Goal: Information Seeking & Learning: Learn about a topic

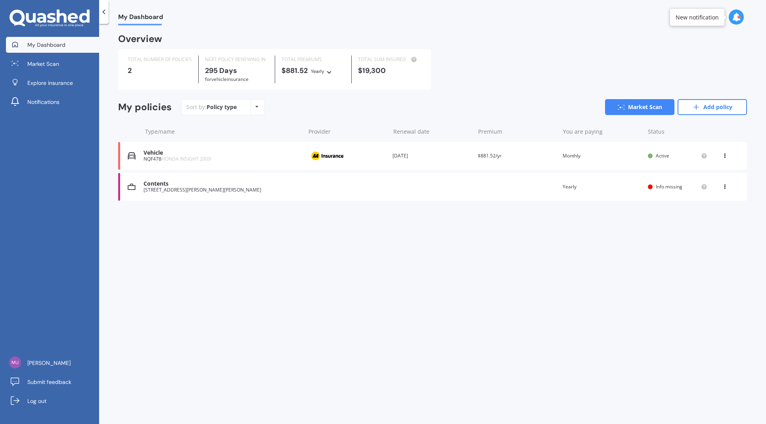
click at [667, 187] on span "Info missing" at bounding box center [669, 186] width 27 height 7
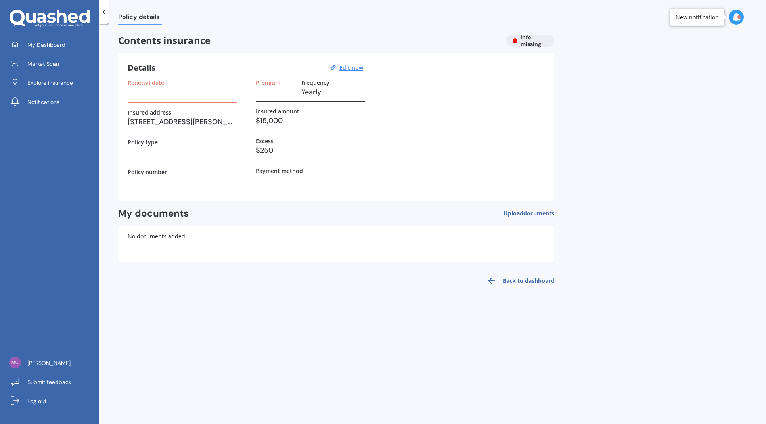
click at [144, 96] on h3 at bounding box center [182, 92] width 109 height 12
click at [38, 67] on span "Market Scan" at bounding box center [43, 64] width 32 height 8
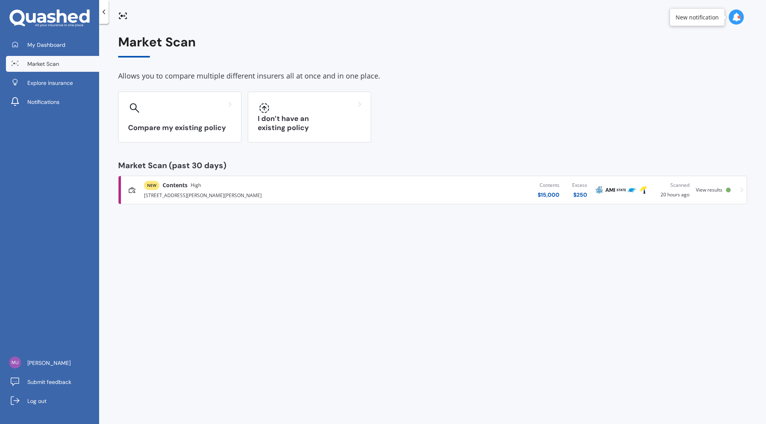
click at [222, 196] on div "[STREET_ADDRESS][PERSON_NAME][PERSON_NAME]" at bounding box center [252, 195] width 217 height 10
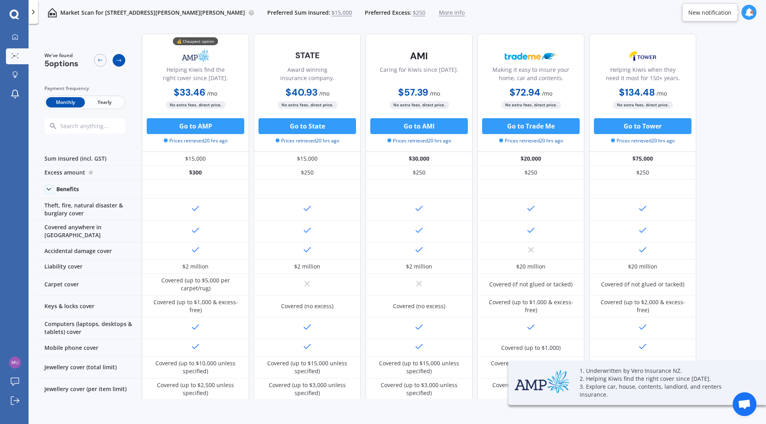
click at [117, 61] on icon at bounding box center [119, 60] width 6 height 6
click at [120, 61] on icon at bounding box center [119, 60] width 6 height 6
click at [100, 61] on icon at bounding box center [100, 60] width 6 height 6
click at [99, 102] on span "Yearly" at bounding box center [104, 102] width 39 height 10
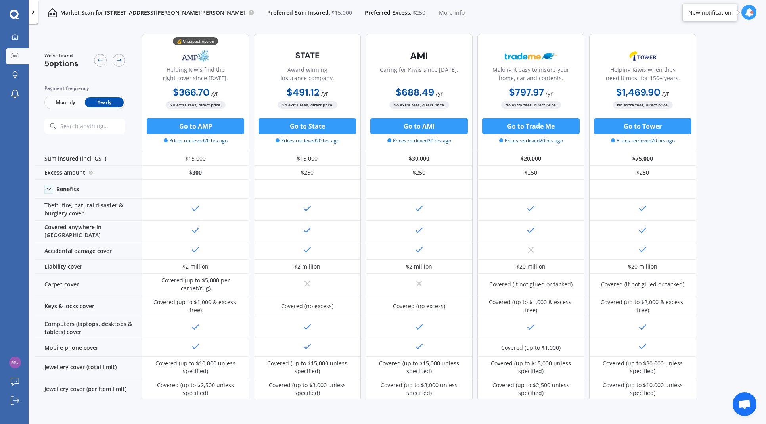
click at [63, 103] on span "Monthly" at bounding box center [65, 102] width 39 height 10
click at [102, 104] on span "Yearly" at bounding box center [104, 102] width 39 height 10
click at [58, 101] on span "Monthly" at bounding box center [65, 102] width 39 height 10
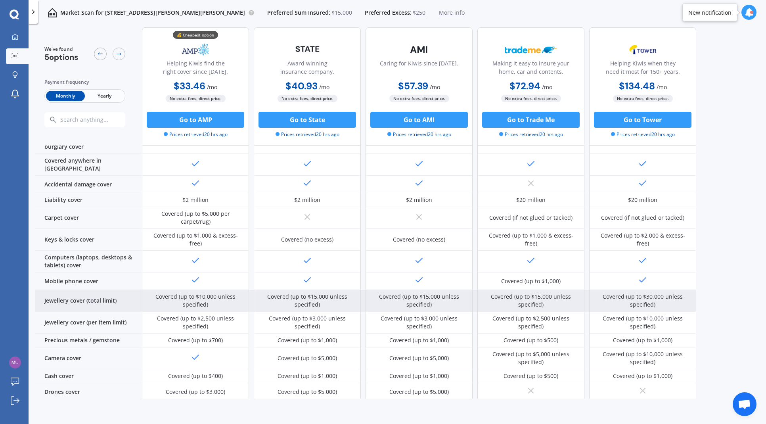
scroll to position [79, 0]
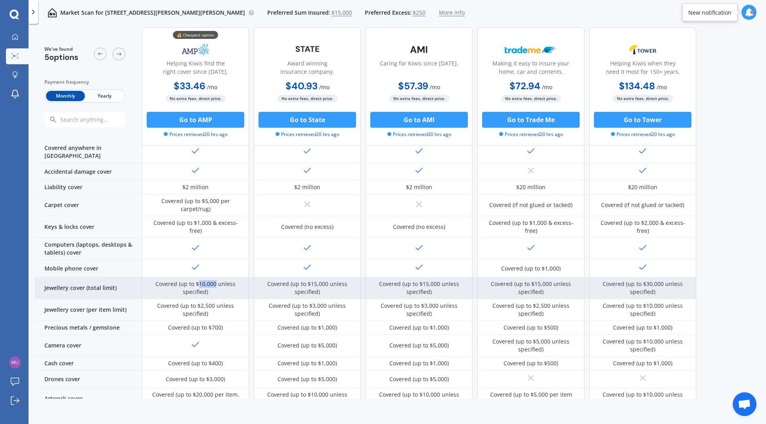
drag, startPoint x: 199, startPoint y: 269, endPoint x: 216, endPoint y: 271, distance: 16.7
click at [216, 280] on div "Covered (up to $10,000 unless specified)" at bounding box center [195, 288] width 95 height 16
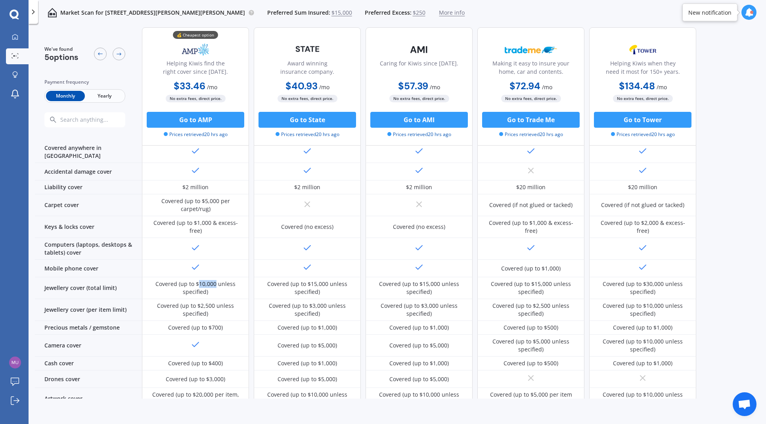
copy div "10,000"
click at [31, 297] on div "Market Scan for [STREET_ADDRESS][PERSON_NAME][PERSON_NAME] Preferred Sum Insure…" at bounding box center [398, 225] width 738 height 400
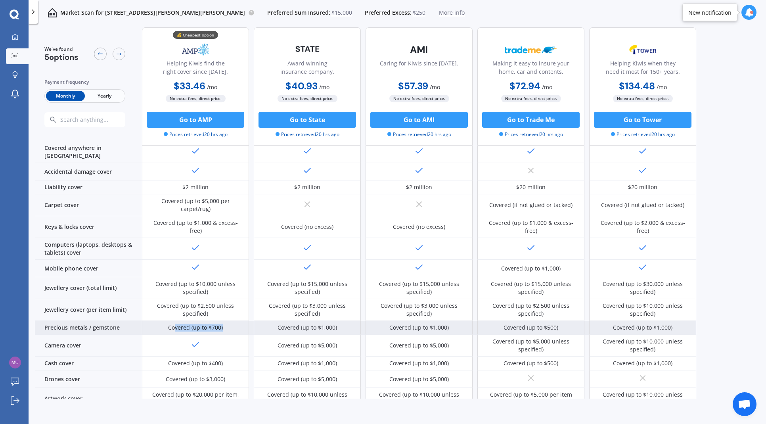
drag, startPoint x: 225, startPoint y: 313, endPoint x: 173, endPoint y: 313, distance: 52.0
click at [174, 321] on div "Covered (up to $700)" at bounding box center [195, 328] width 107 height 14
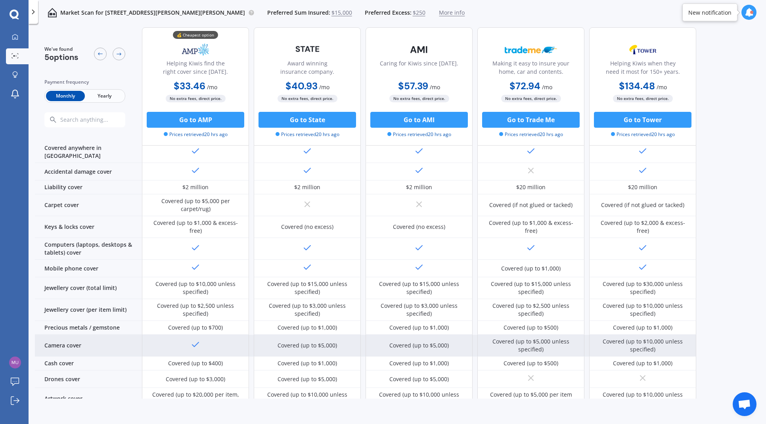
click at [193, 340] on icon at bounding box center [196, 345] width 10 height 10
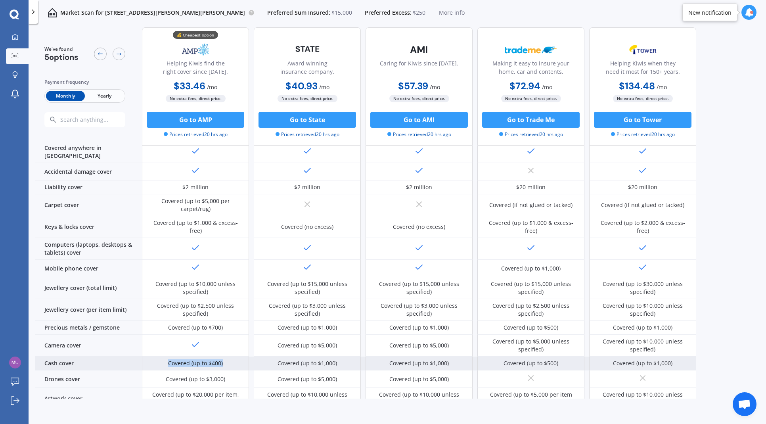
drag, startPoint x: 169, startPoint y: 349, endPoint x: 234, endPoint y: 349, distance: 65.0
click at [234, 357] on div "Covered (up to $400)" at bounding box center [195, 364] width 107 height 14
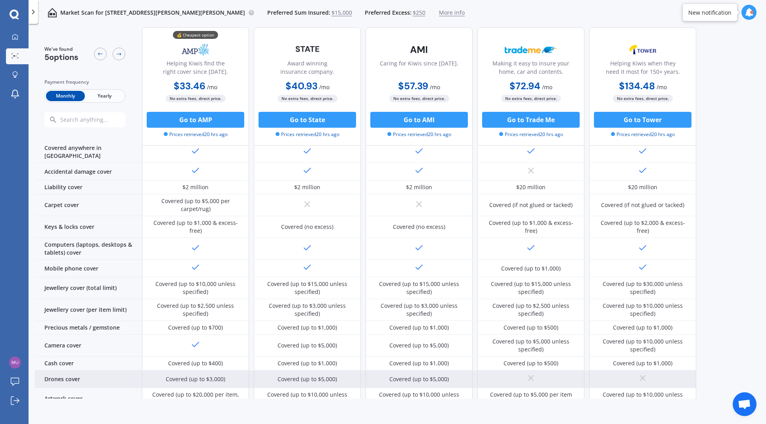
click at [225, 370] on div "Covered (up to $3,000)" at bounding box center [195, 378] width 107 height 17
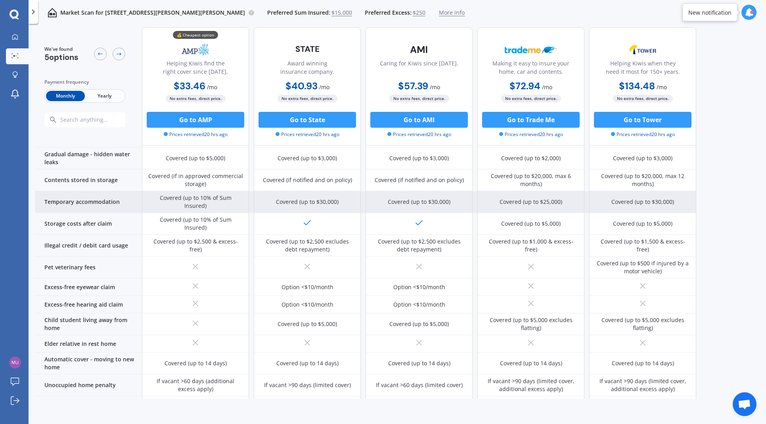
scroll to position [452, 0]
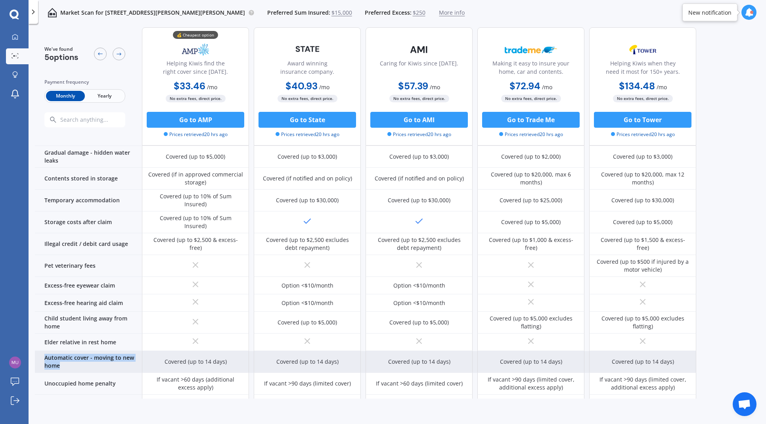
drag, startPoint x: 44, startPoint y: 311, endPoint x: 67, endPoint y: 318, distance: 24.2
click at [67, 351] on div "Automatic cover - moving to new home" at bounding box center [88, 362] width 107 height 22
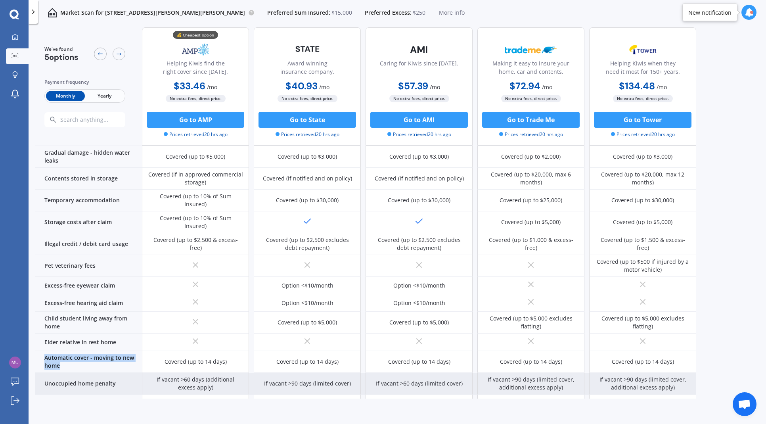
click at [74, 373] on div "Unoccupied home penalty" at bounding box center [88, 384] width 107 height 22
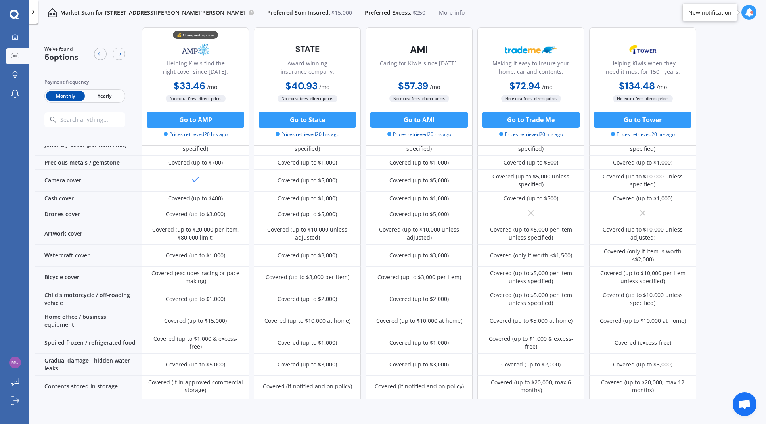
scroll to position [0, 0]
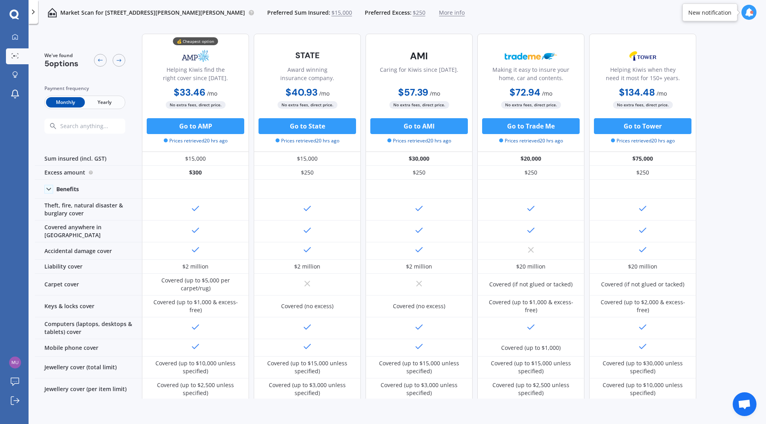
click at [99, 97] on span "Yearly" at bounding box center [104, 102] width 39 height 10
click at [51, 101] on span "Monthly" at bounding box center [65, 102] width 39 height 10
click at [95, 106] on span "Yearly" at bounding box center [104, 102] width 39 height 10
click at [65, 107] on span "Monthly" at bounding box center [65, 102] width 39 height 10
click at [101, 106] on span "Yearly" at bounding box center [104, 102] width 39 height 10
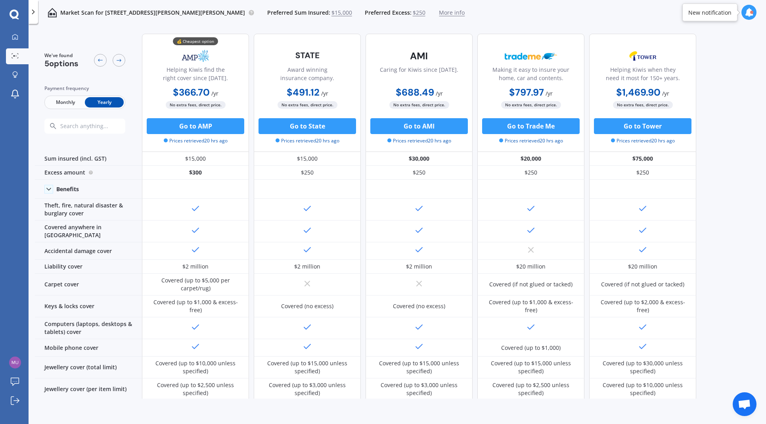
click at [65, 103] on span "Monthly" at bounding box center [65, 102] width 39 height 10
click at [747, 14] on icon at bounding box center [749, 12] width 9 height 9
click at [722, 145] on div "We've found 5 options Payment frequency Monthly Yearly 💰 Cheapest option Helpin…" at bounding box center [400, 212] width 731 height 371
click at [443, 14] on span "More info" at bounding box center [452, 13] width 26 height 8
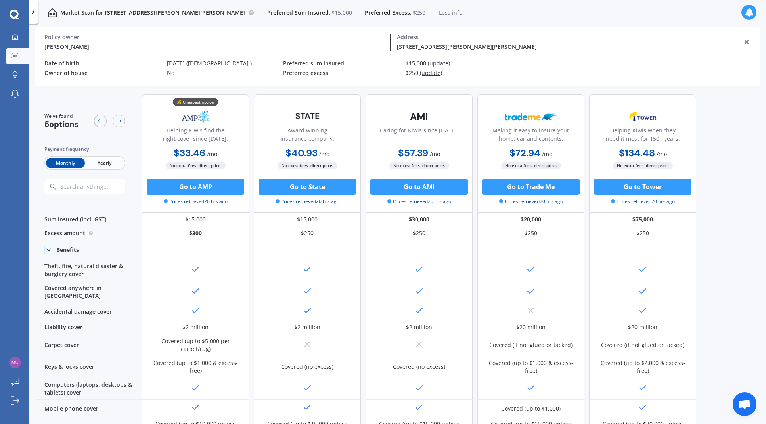
click at [746, 43] on icon at bounding box center [747, 42] width 8 height 8
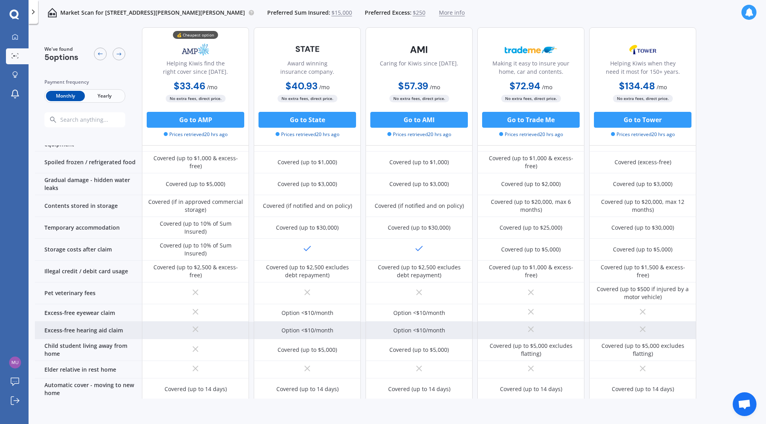
scroll to position [412, 0]
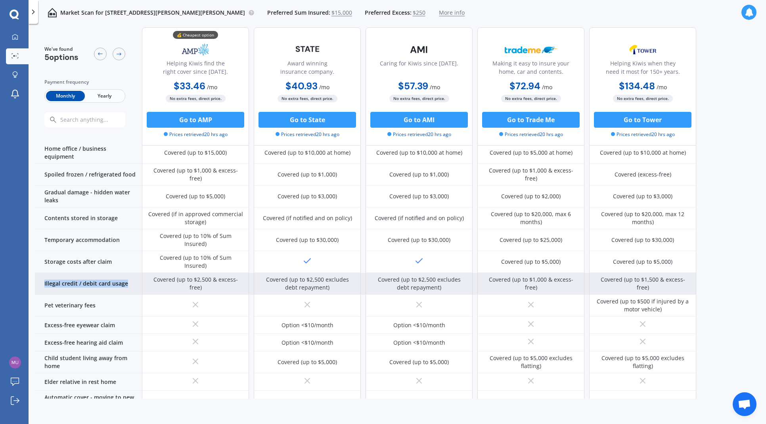
drag, startPoint x: 42, startPoint y: 239, endPoint x: 132, endPoint y: 241, distance: 90.0
click at [132, 273] on div "Illegal credit / debit card usage" at bounding box center [88, 284] width 107 height 22
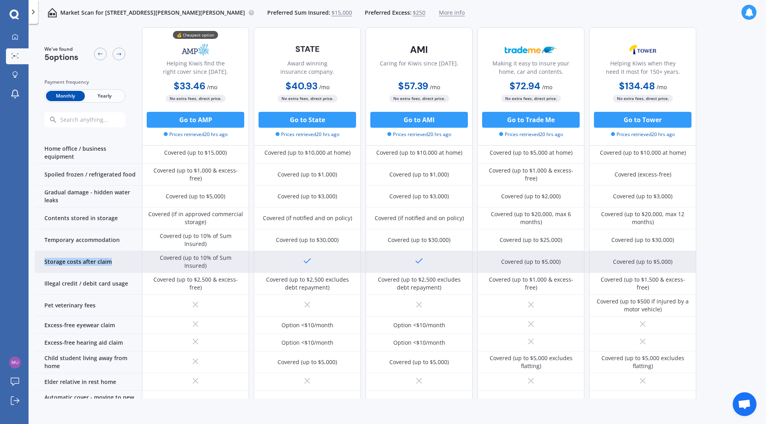
drag, startPoint x: 45, startPoint y: 220, endPoint x: 115, endPoint y: 222, distance: 70.6
click at [115, 251] on div "Storage costs after claim" at bounding box center [88, 262] width 107 height 22
drag, startPoint x: 181, startPoint y: 219, endPoint x: 243, endPoint y: 221, distance: 61.9
click at [242, 251] on div "Covered (up to 10% of Sum Insured)" at bounding box center [195, 262] width 107 height 22
click at [244, 251] on div "Covered (up to 10% of Sum Insured)" at bounding box center [195, 262] width 107 height 22
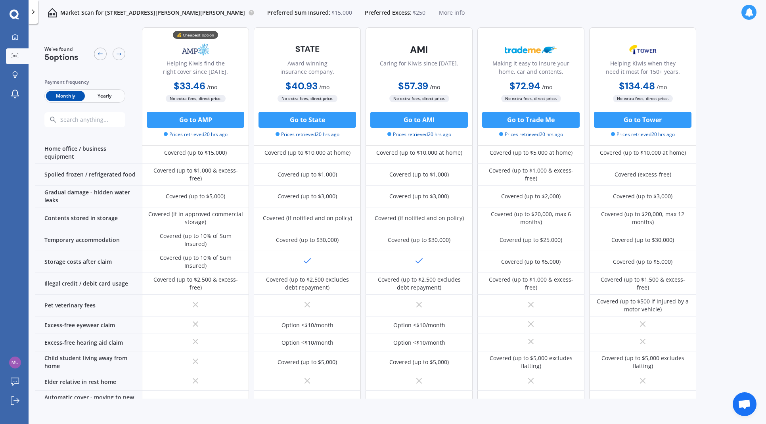
click at [22, 236] on div "My Dashboard Market Scan Explore insurance Notifications [PERSON_NAME] Submit f…" at bounding box center [14, 226] width 29 height 395
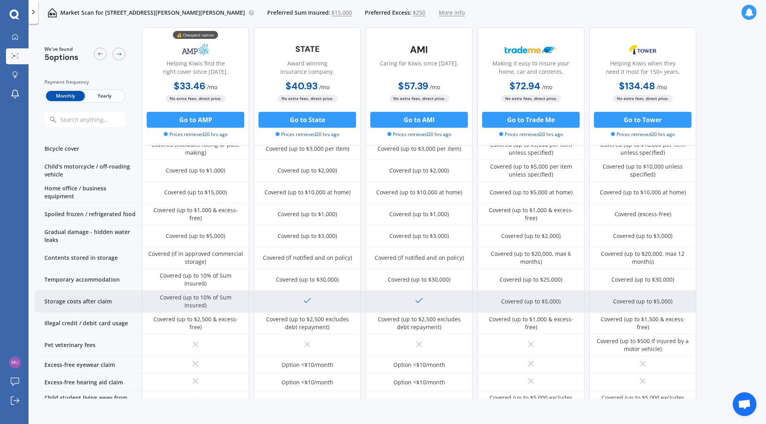
scroll to position [373, 0]
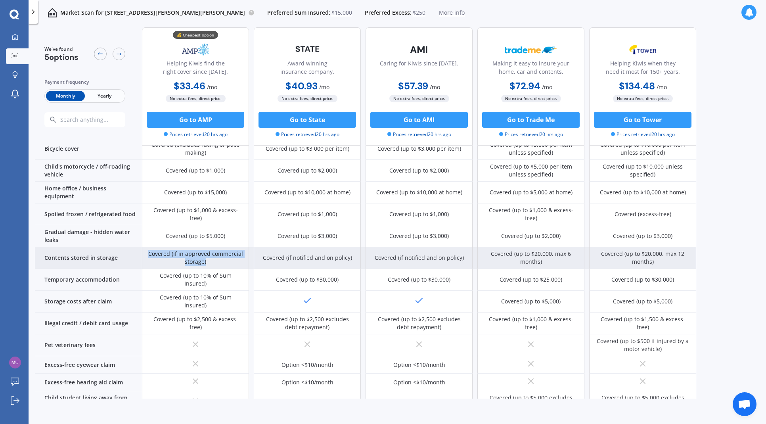
drag, startPoint x: 208, startPoint y: 227, endPoint x: 132, endPoint y: 224, distance: 75.4
click at [132, 247] on div "Contents stored in storage Covered (if in approved commercial storage) Covered …" at bounding box center [366, 258] width 662 height 22
click at [113, 247] on div "Contents stored in storage" at bounding box center [88, 258] width 107 height 22
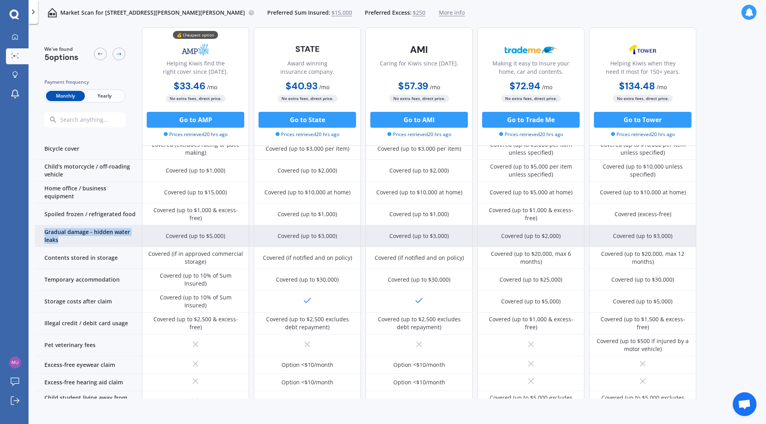
drag, startPoint x: 78, startPoint y: 209, endPoint x: 42, endPoint y: 201, distance: 37.0
click at [42, 225] on div "Gradual damage - hidden water leaks" at bounding box center [88, 236] width 107 height 22
click at [76, 225] on div "Gradual damage - hidden water leaks" at bounding box center [88, 236] width 107 height 22
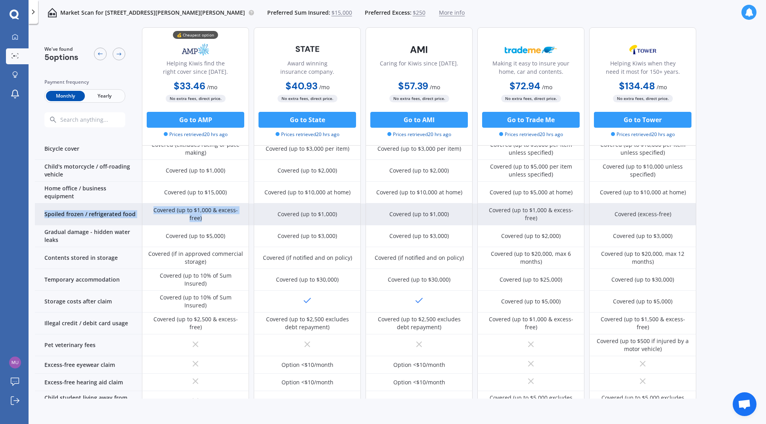
drag, startPoint x: 42, startPoint y: 184, endPoint x: 244, endPoint y: 188, distance: 202.7
click at [243, 203] on div "Spoiled frozen / refrigerated food Covered (up to $1,000 & excess-free) Covered…" at bounding box center [366, 214] width 662 height 22
click at [244, 203] on div "Covered (up to $1,000 & excess-free)" at bounding box center [195, 214] width 107 height 22
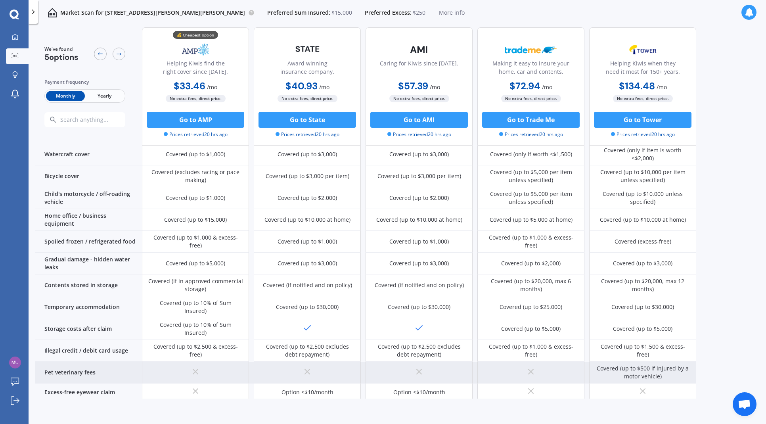
scroll to position [333, 0]
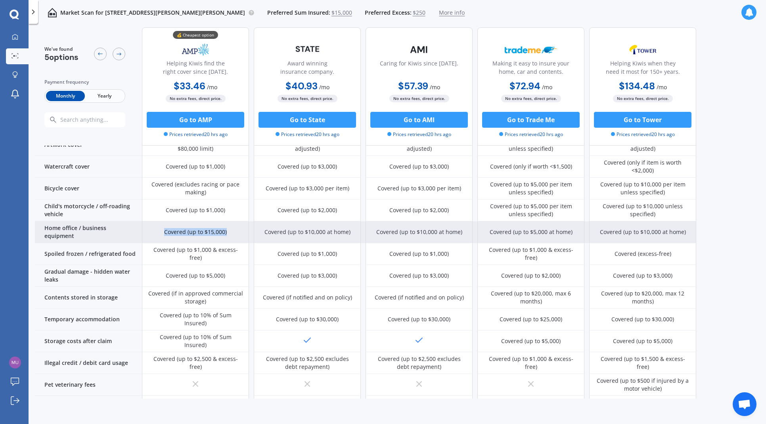
drag, startPoint x: 231, startPoint y: 213, endPoint x: 162, endPoint y: 212, distance: 68.6
click at [162, 221] on div "Covered (up to $15,000)" at bounding box center [195, 232] width 107 height 22
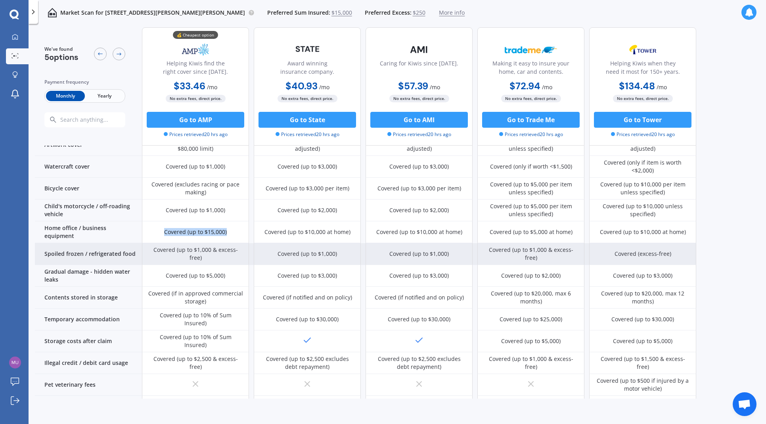
scroll to position [293, 0]
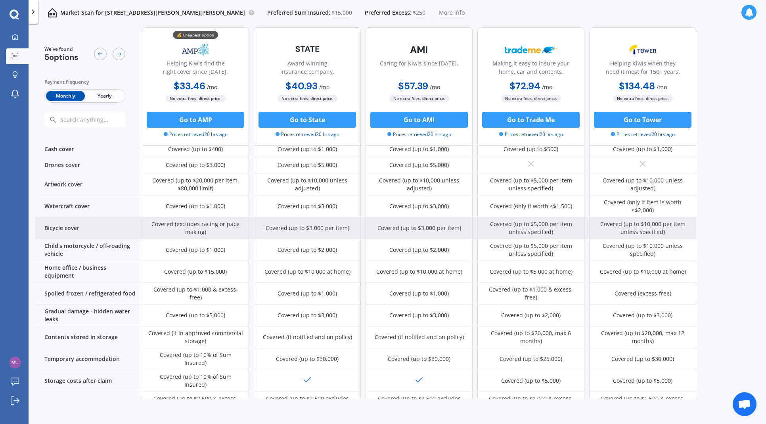
click at [193, 220] on div "Covered (excludes racing or pace making)" at bounding box center [195, 228] width 95 height 16
drag, startPoint x: 190, startPoint y: 217, endPoint x: 147, endPoint y: 210, distance: 43.0
click at [147, 217] on div "Covered (excludes racing or pace making)" at bounding box center [195, 228] width 107 height 22
click at [213, 220] on div "Covered (excludes racing or pace making)" at bounding box center [195, 228] width 95 height 16
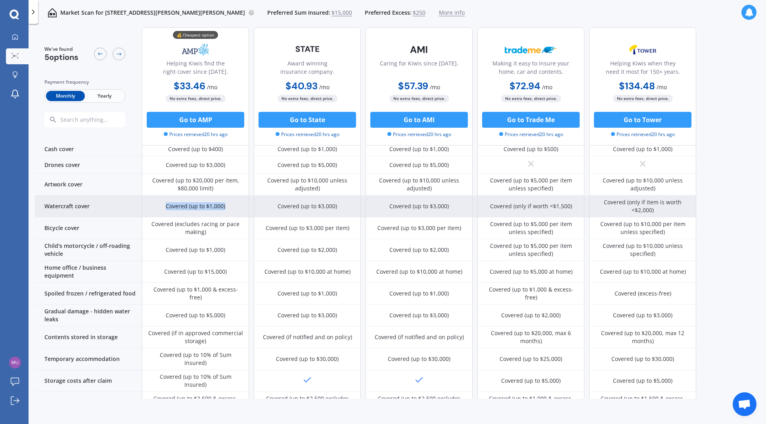
drag, startPoint x: 231, startPoint y: 192, endPoint x: 152, endPoint y: 195, distance: 79.0
click at [152, 196] on div "Covered (up to $1,000)" at bounding box center [195, 207] width 107 height 22
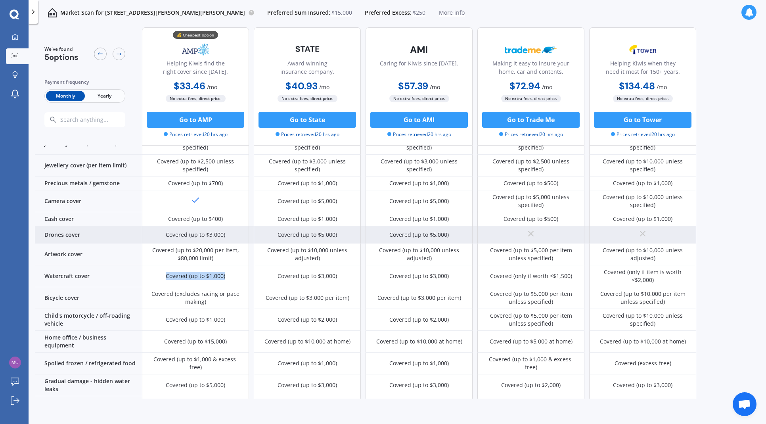
scroll to position [214, 0]
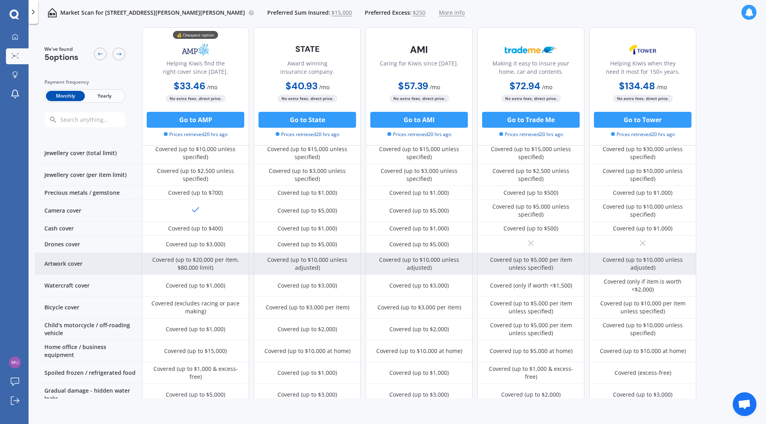
click at [221, 256] on div "Covered (up to $20,000 per item, $80,000 limit)" at bounding box center [195, 264] width 95 height 16
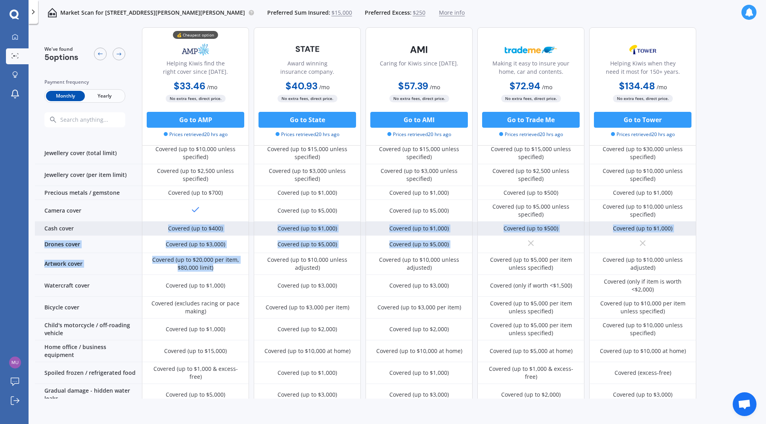
drag, startPoint x: 177, startPoint y: 244, endPoint x: 140, endPoint y: 214, distance: 47.4
click at [140, 214] on div "Benefits Theft, fire, natural disaster & burglary cover Covered anywhere in [GE…" at bounding box center [366, 305] width 662 height 681
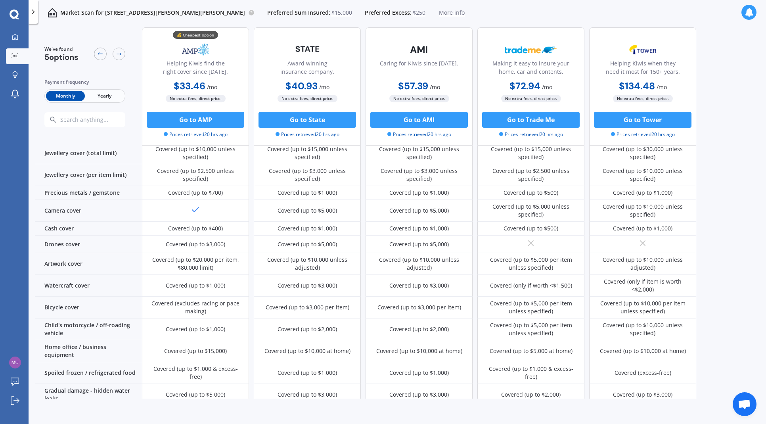
click at [23, 272] on div "My Dashboard Market Scan Explore insurance Notifications [PERSON_NAME] Submit f…" at bounding box center [14, 226] width 29 height 395
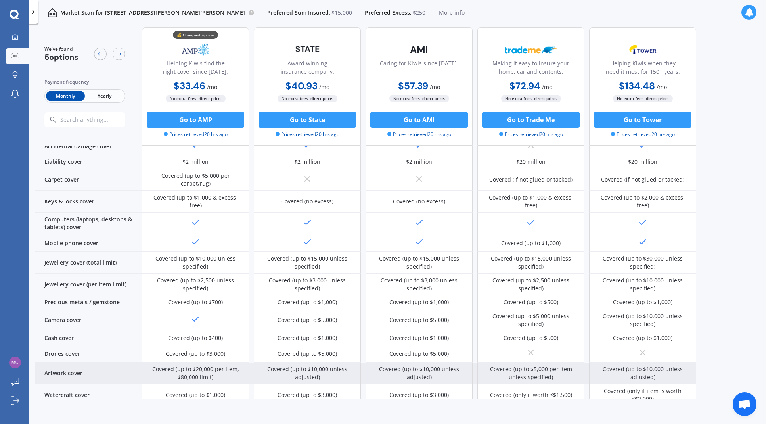
scroll to position [0, 0]
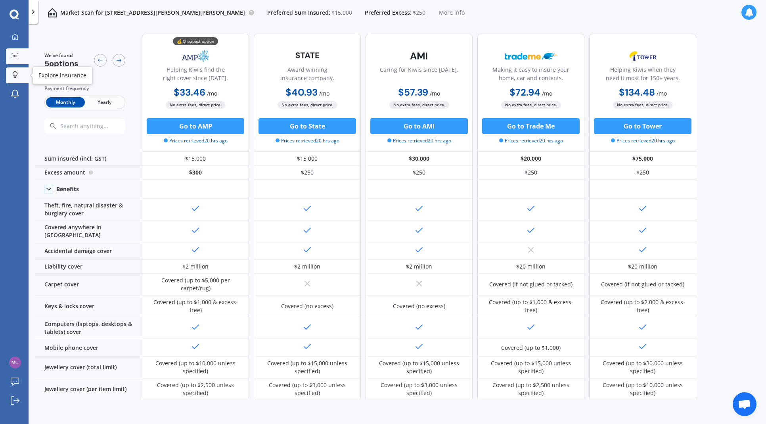
click at [15, 76] on icon at bounding box center [15, 74] width 6 height 7
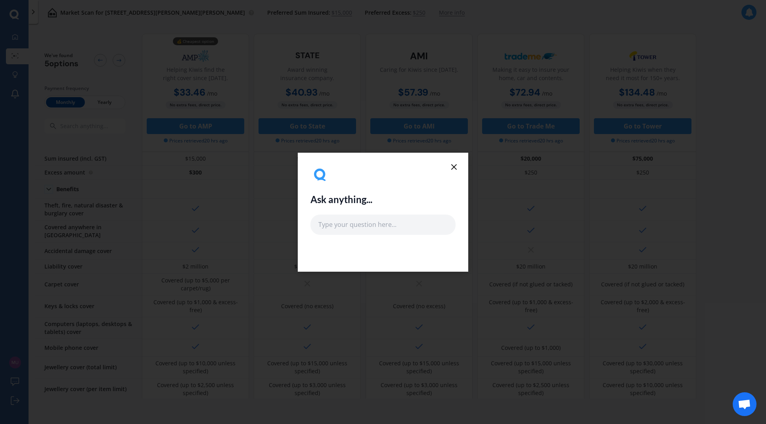
click at [453, 167] on icon at bounding box center [454, 167] width 10 height 10
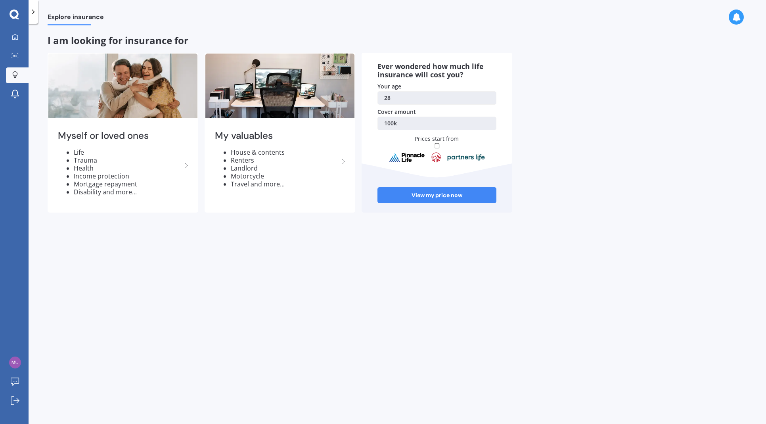
click at [249, 303] on div "Explore insurance I am looking for insurance for Myself or loved ones Life Trau…" at bounding box center [398, 225] width 738 height 400
click at [15, 54] on icon at bounding box center [15, 55] width 7 height 5
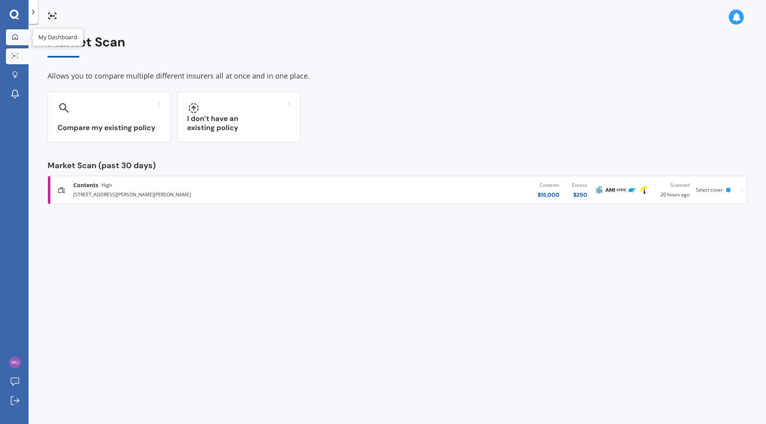
click at [21, 38] on link "My Dashboard" at bounding box center [17, 37] width 23 height 16
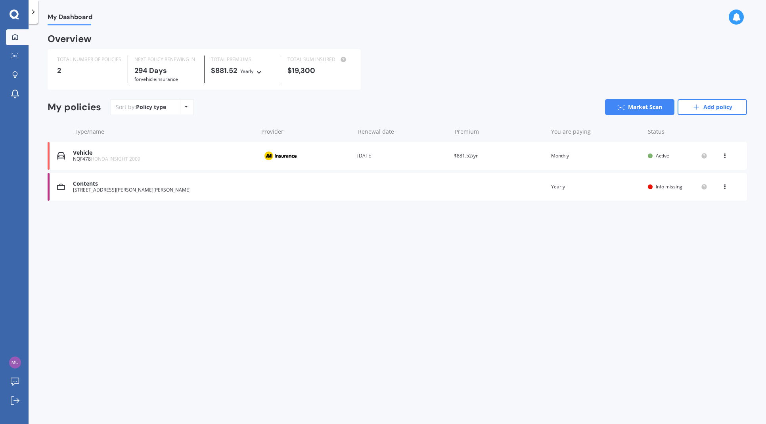
click at [652, 189] on div "Info missing" at bounding box center [677, 187] width 59 height 6
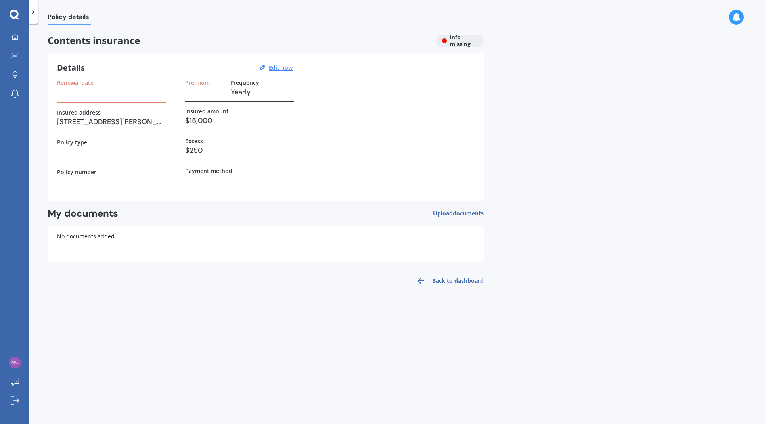
click at [107, 96] on h3 at bounding box center [111, 92] width 109 height 12
click at [10, 44] on link "My Dashboard" at bounding box center [17, 37] width 23 height 16
